Goal: Communication & Community: Answer question/provide support

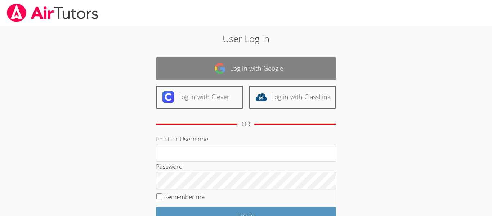
click at [298, 68] on link "Log in with Google" at bounding box center [246, 68] width 180 height 23
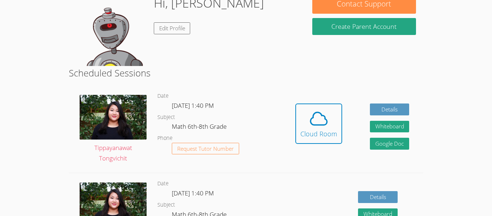
scroll to position [132, 0]
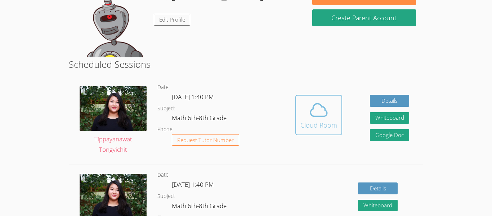
click at [322, 133] on button "Cloud Room" at bounding box center [318, 115] width 47 height 40
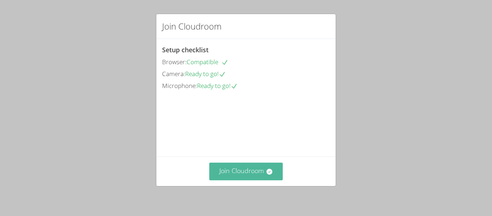
click at [255, 172] on button "Join Cloudroom" at bounding box center [246, 171] width 74 height 18
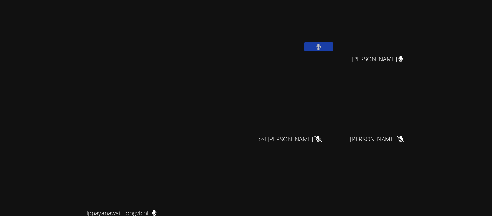
click at [333, 46] on button at bounding box center [318, 46] width 29 height 9
click at [333, 47] on button at bounding box center [318, 46] width 29 height 9
click at [335, 27] on video at bounding box center [292, 27] width 86 height 48
click at [322, 46] on icon at bounding box center [319, 47] width 8 height 6
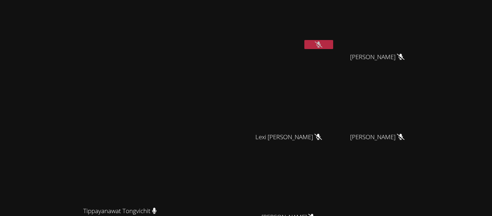
scroll to position [88, 0]
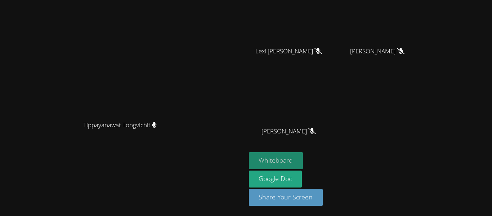
click at [303, 158] on button "Whiteboard" at bounding box center [276, 160] width 54 height 17
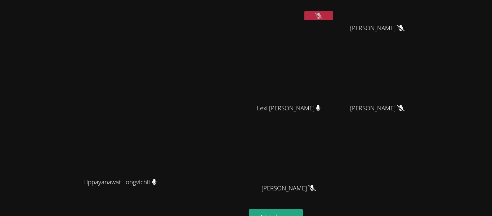
scroll to position [0, 0]
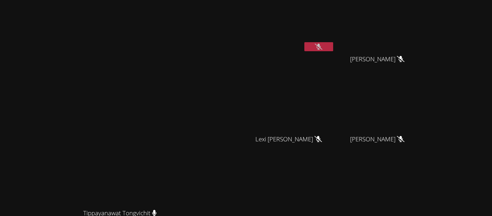
click at [335, 37] on video at bounding box center [292, 27] width 86 height 48
